Goal: Find specific page/section: Find specific page/section

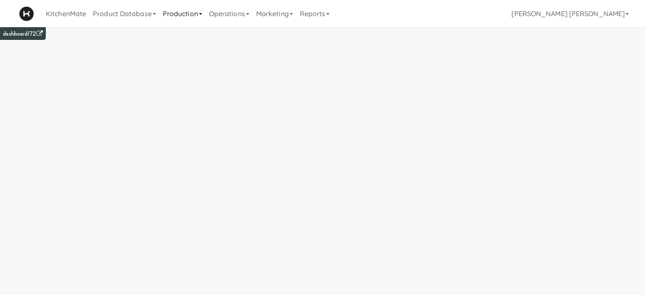
click at [177, 13] on link "Production" at bounding box center [183, 13] width 46 height 27
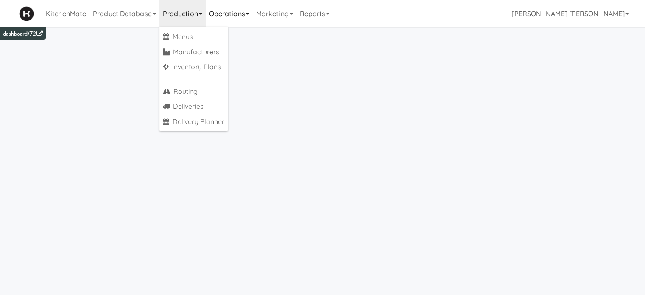
click at [236, 14] on link "Operations" at bounding box center [229, 13] width 47 height 27
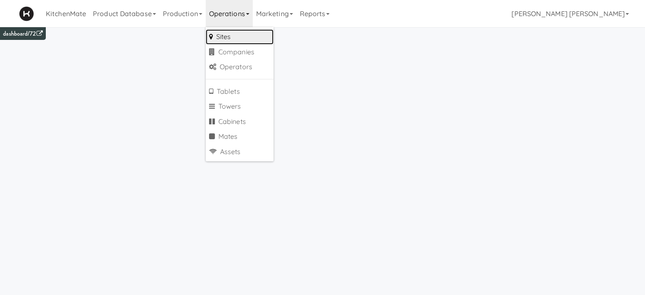
click at [238, 44] on link "Sites" at bounding box center [240, 36] width 68 height 15
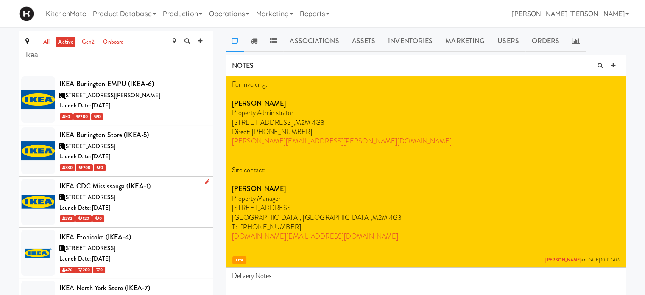
type input "ikea"
click at [115, 194] on span "[STREET_ADDRESS]" at bounding box center [89, 197] width 51 height 8
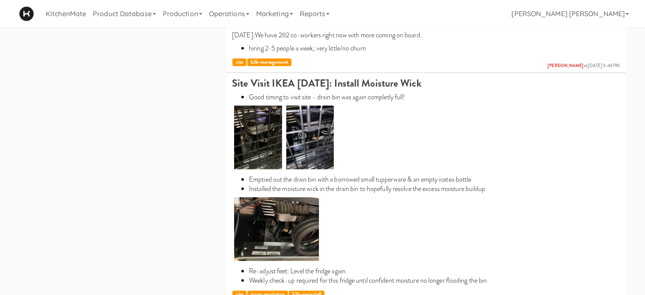
scroll to position [5452, 0]
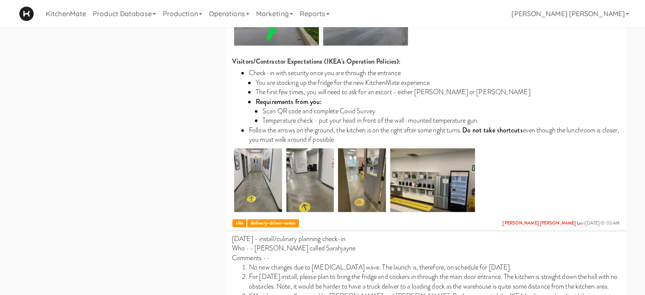
scroll to position [10896, 0]
